Goal: Task Accomplishment & Management: Manage account settings

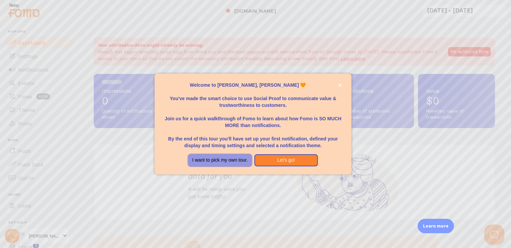
click at [218, 158] on button "I want to pick my own tour." at bounding box center [220, 160] width 64 height 12
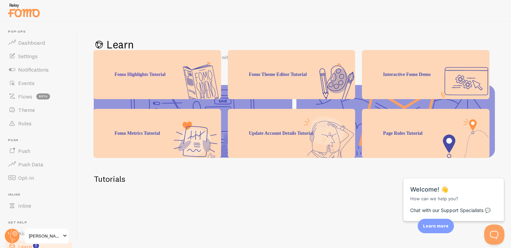
scroll to position [134, 0]
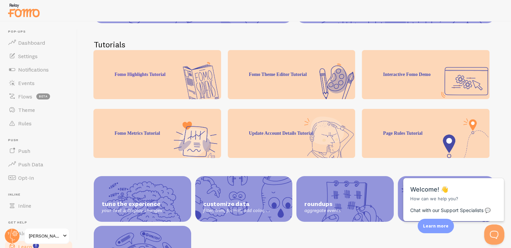
click at [419, 130] on div "Page Rules Tutorial" at bounding box center [426, 133] width 128 height 49
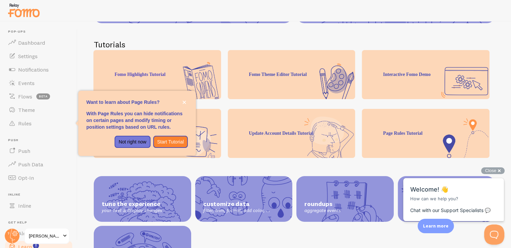
scroll to position [5, 0]
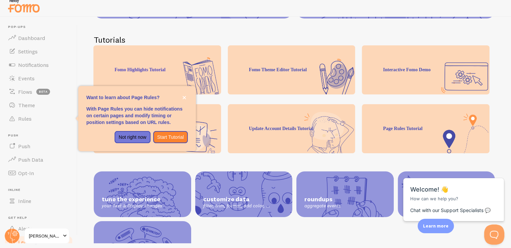
drag, startPoint x: 424, startPoint y: 113, endPoint x: 416, endPoint y: 136, distance: 24.3
click at [424, 115] on div "Page Rules Tutorial" at bounding box center [426, 128] width 128 height 49
click at [24, 34] on link "Dashboard" at bounding box center [38, 37] width 69 height 13
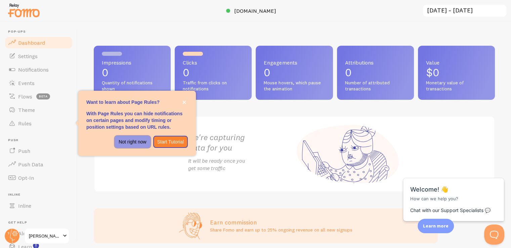
click at [138, 140] on p "Not right now" at bounding box center [133, 141] width 28 height 7
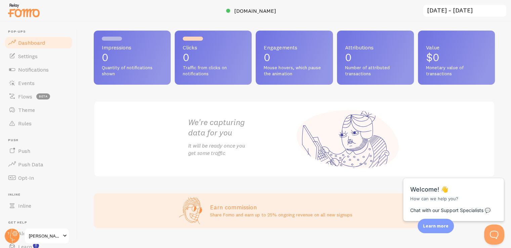
scroll to position [27, 0]
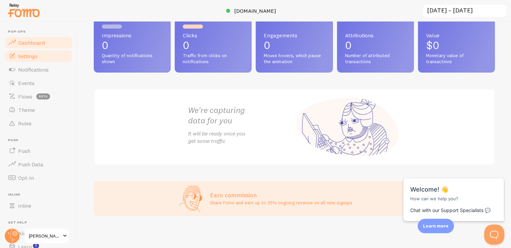
click at [42, 55] on link "Settings" at bounding box center [38, 55] width 69 height 13
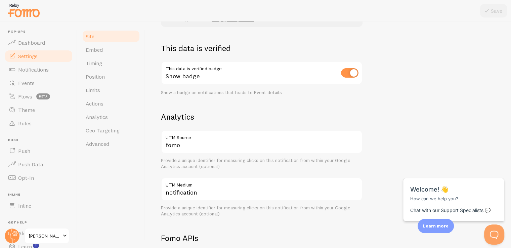
scroll to position [168, 0]
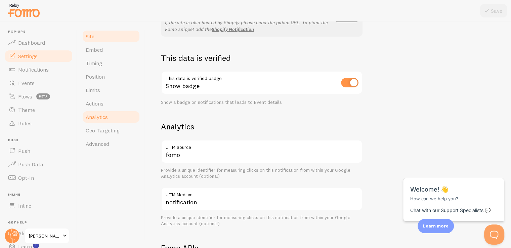
click at [104, 117] on span "Analytics" at bounding box center [97, 117] width 22 height 7
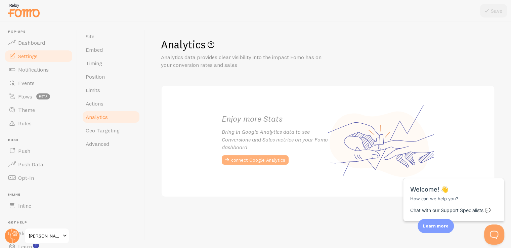
click at [254, 160] on button "connect Google Analytics" at bounding box center [255, 159] width 67 height 9
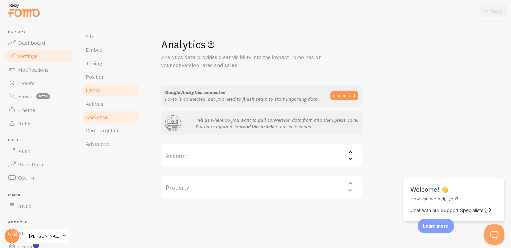
click at [115, 88] on link "Limits" at bounding box center [111, 89] width 59 height 13
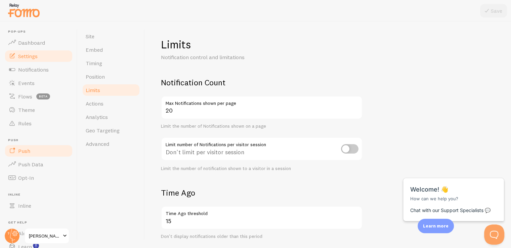
click at [19, 150] on span "Push" at bounding box center [24, 151] width 12 height 7
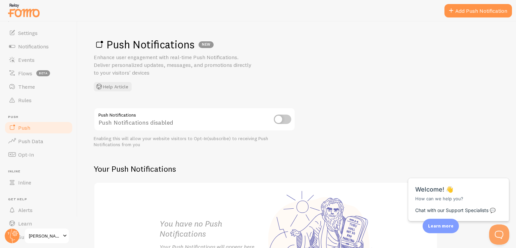
scroll to position [43, 0]
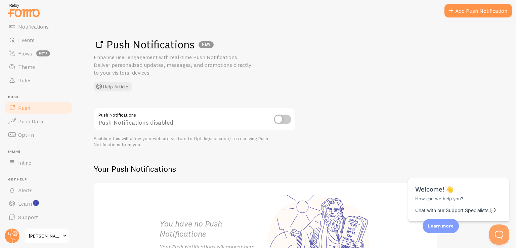
click at [286, 121] on input "checkbox" at bounding box center [282, 119] width 17 height 9
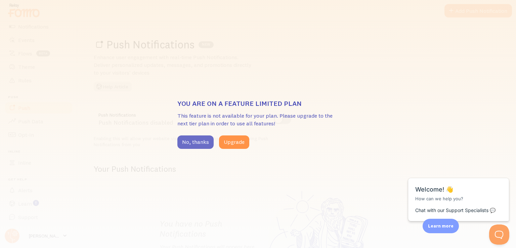
click at [193, 139] on button "No, thanks" at bounding box center [195, 141] width 36 height 13
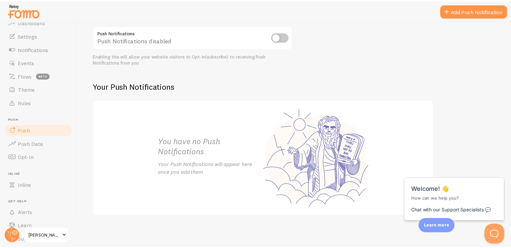
scroll to position [0, 0]
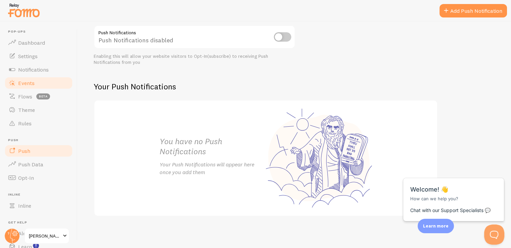
click at [42, 84] on link "Events" at bounding box center [38, 82] width 69 height 13
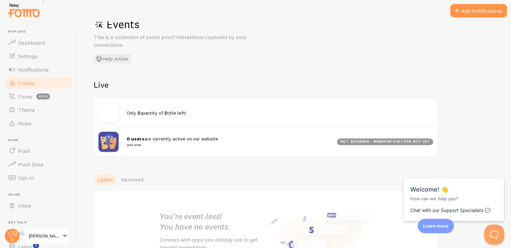
scroll to position [80, 0]
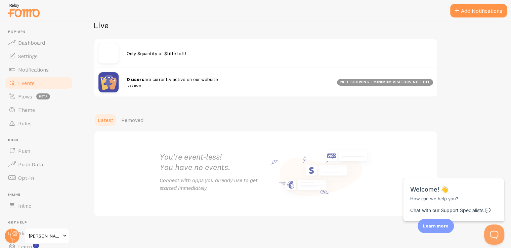
click at [164, 65] on div "Only $quantity of $title left!" at bounding box center [265, 53] width 343 height 28
click at [165, 55] on span "Only $quantity of $title left!" at bounding box center [157, 53] width 60 height 6
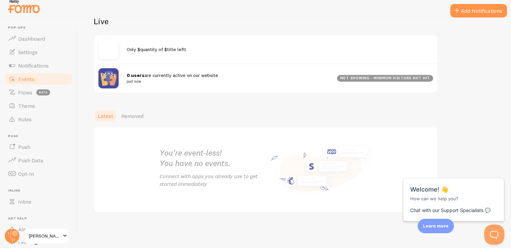
scroll to position [5, 0]
click at [185, 158] on h2 "You're event-less! You have no events." at bounding box center [213, 157] width 106 height 21
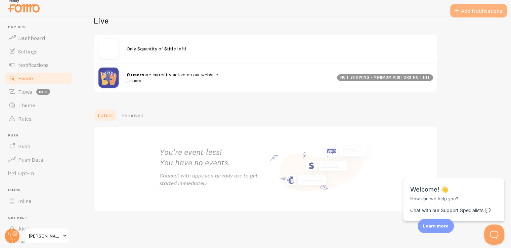
click at [474, 11] on button "Add Notifications" at bounding box center [478, 10] width 57 height 13
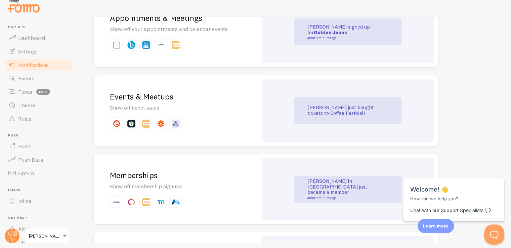
scroll to position [1074, 0]
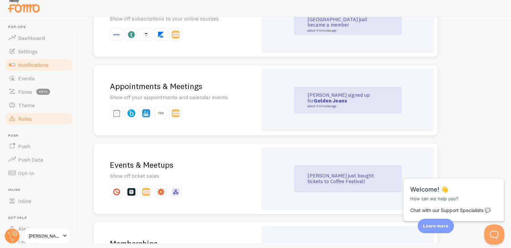
click at [26, 119] on span "Rules" at bounding box center [24, 118] width 13 height 7
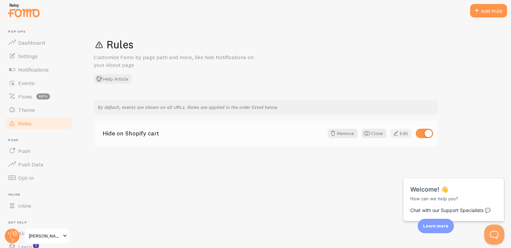
click at [402, 132] on link "Edit" at bounding box center [400, 133] width 21 height 9
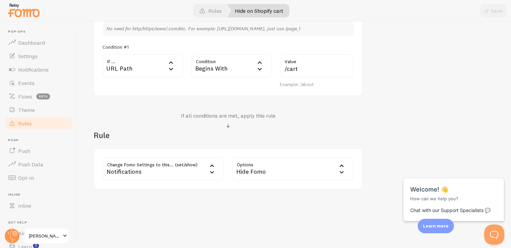
scroll to position [5, 0]
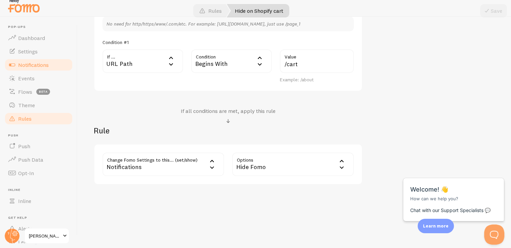
click at [38, 66] on span "Notifications" at bounding box center [33, 64] width 31 height 7
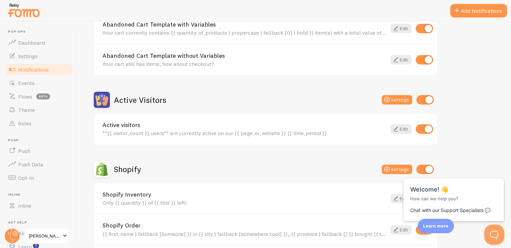
scroll to position [168, 0]
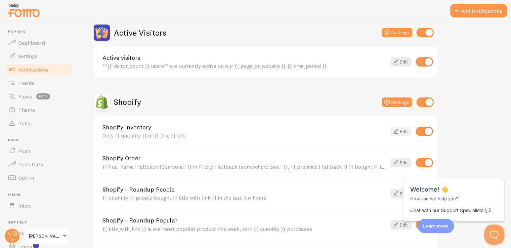
click at [405, 131] on link "Edit" at bounding box center [400, 131] width 21 height 9
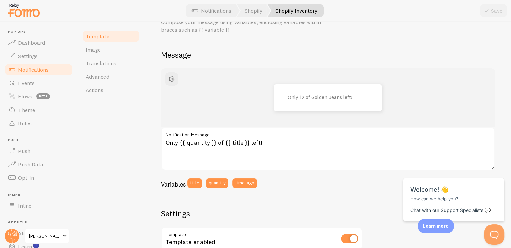
scroll to position [36, 0]
click at [175, 78] on span "button" at bounding box center [172, 79] width 8 height 8
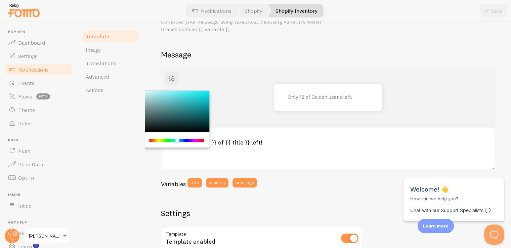
drag, startPoint x: 149, startPoint y: 140, endPoint x: 177, endPoint y: 143, distance: 28.0
click at [177, 143] on div "Chrome color picker" at bounding box center [179, 141] width 4 height 4
click at [243, 124] on div "Only 12 of Golden Jeans left!" at bounding box center [328, 97] width 334 height 59
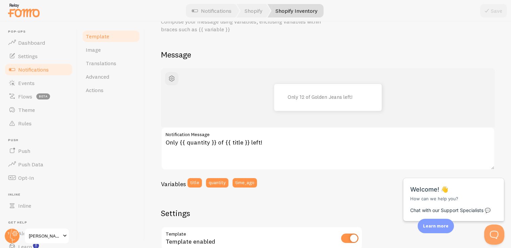
scroll to position [136, 0]
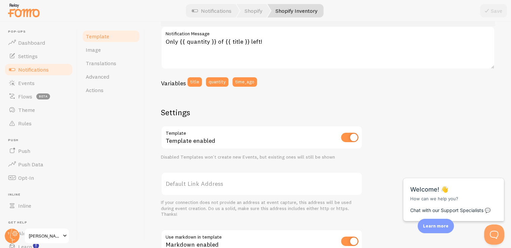
click at [352, 136] on input "checkbox" at bounding box center [349, 137] width 17 height 9
checkbox input "true"
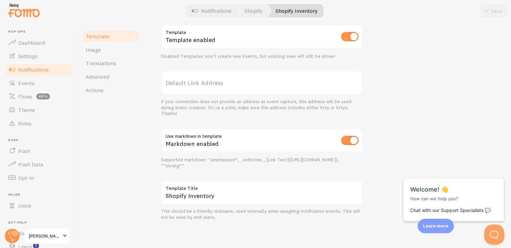
scroll to position [5, 0]
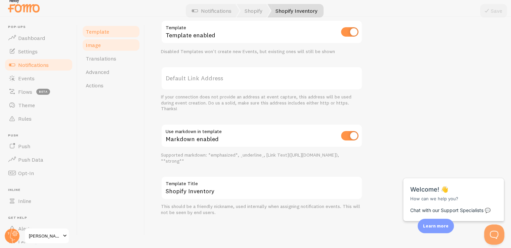
click at [99, 47] on span "Image" at bounding box center [93, 45] width 15 height 7
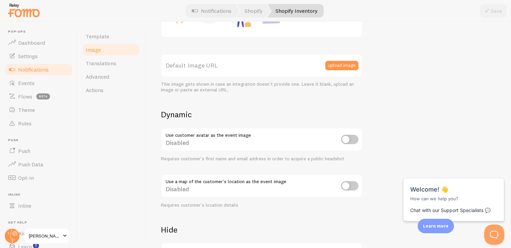
scroll to position [234, 0]
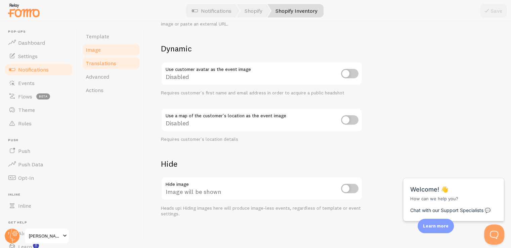
click at [118, 66] on link "Translations" at bounding box center [111, 62] width 59 height 13
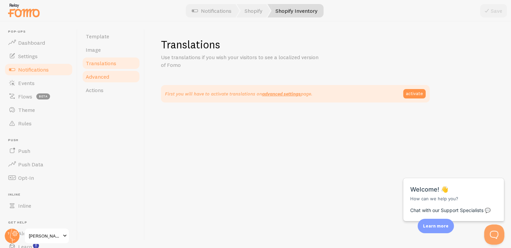
click at [116, 78] on link "Advanced" at bounding box center [111, 76] width 59 height 13
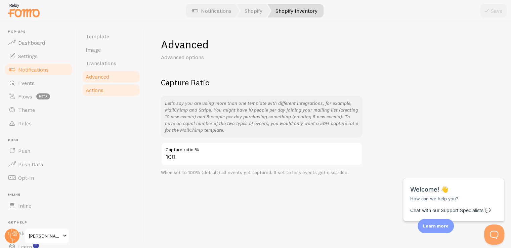
click at [109, 91] on link "Actions" at bounding box center [111, 89] width 59 height 13
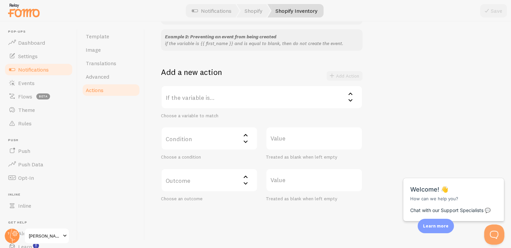
scroll to position [101, 0]
